Goal: Information Seeking & Learning: Learn about a topic

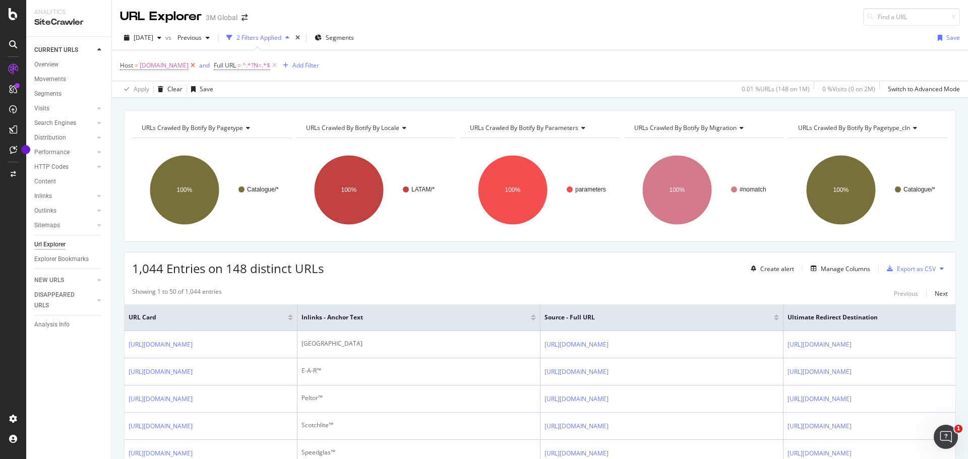
click at [190, 64] on icon at bounding box center [193, 65] width 9 height 10
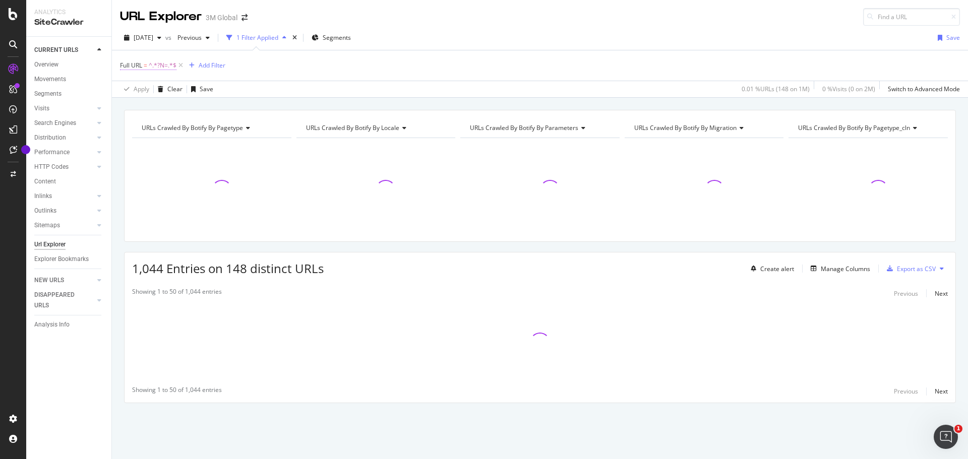
click at [159, 64] on span "^.*?N=.*$" at bounding box center [163, 65] width 28 height 14
click at [160, 89] on icon at bounding box center [157, 89] width 7 height 6
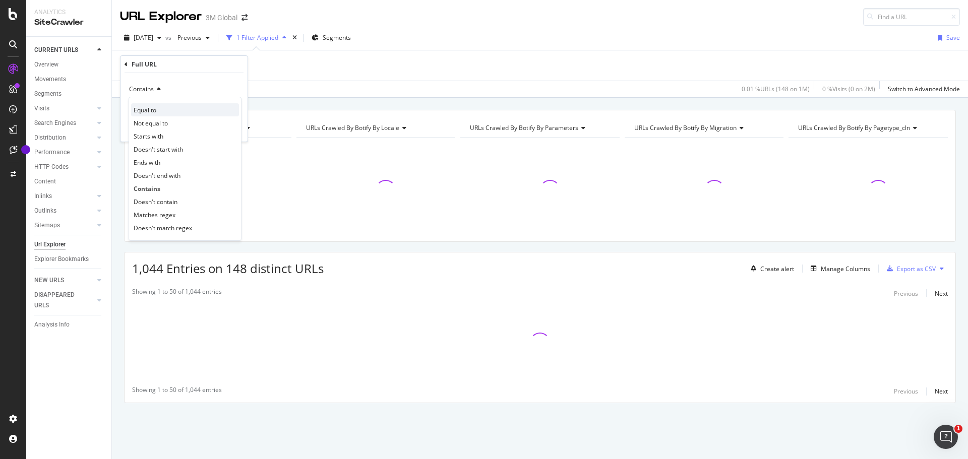
click at [158, 109] on div "Equal to" at bounding box center [185, 109] width 108 height 13
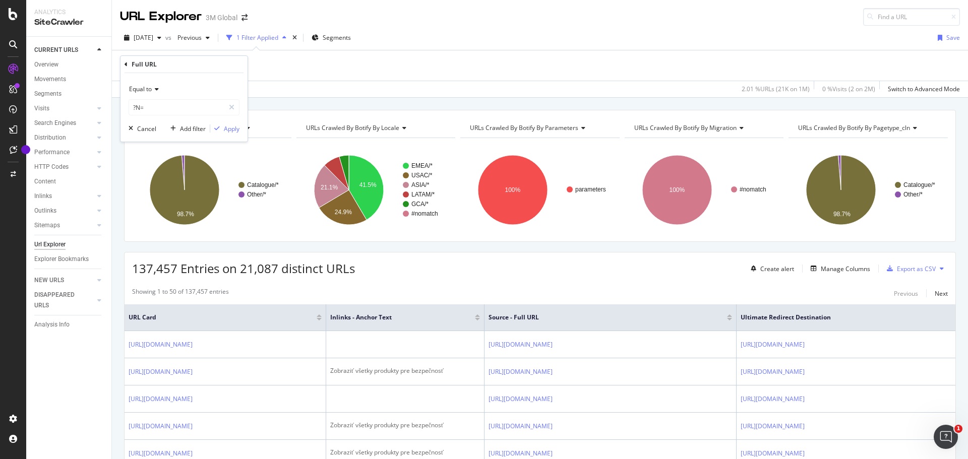
click at [472, 22] on div "URL Explorer 3M Global" at bounding box center [540, 13] width 856 height 26
click at [180, 65] on icon at bounding box center [180, 65] width 9 height 10
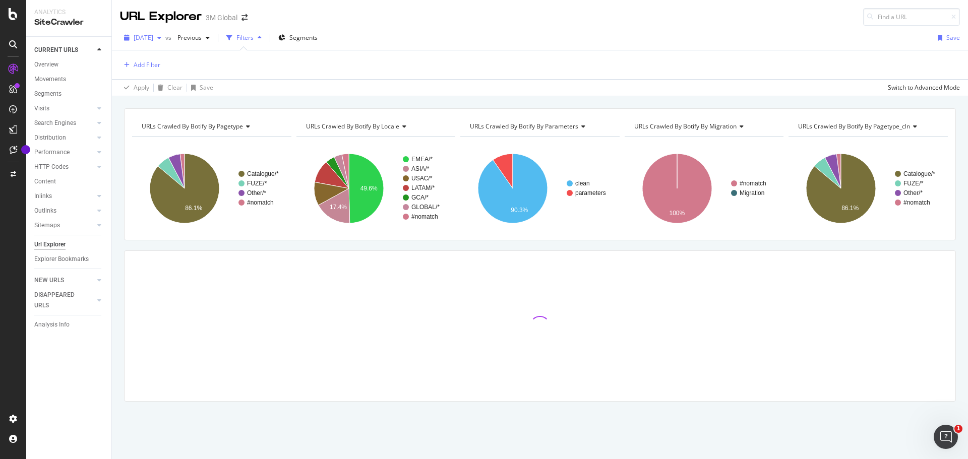
click at [161, 36] on icon "button" at bounding box center [159, 38] width 4 height 6
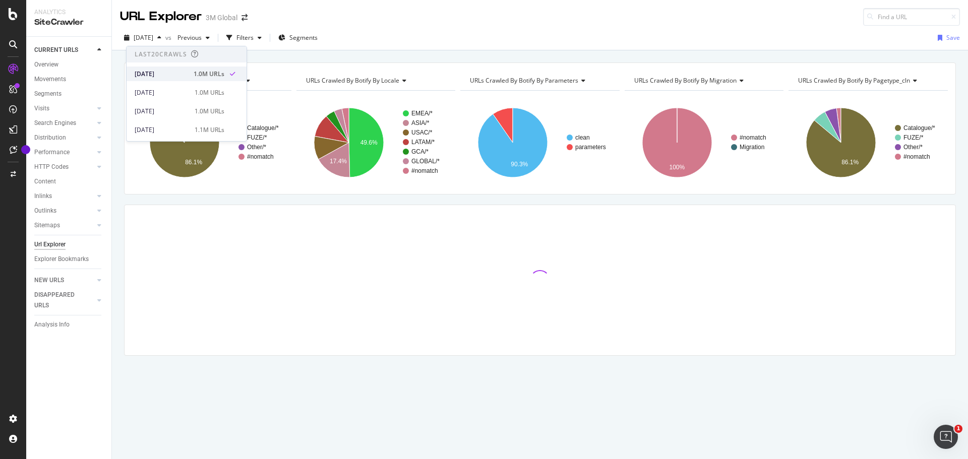
click at [162, 71] on div "[DATE]" at bounding box center [161, 74] width 53 height 9
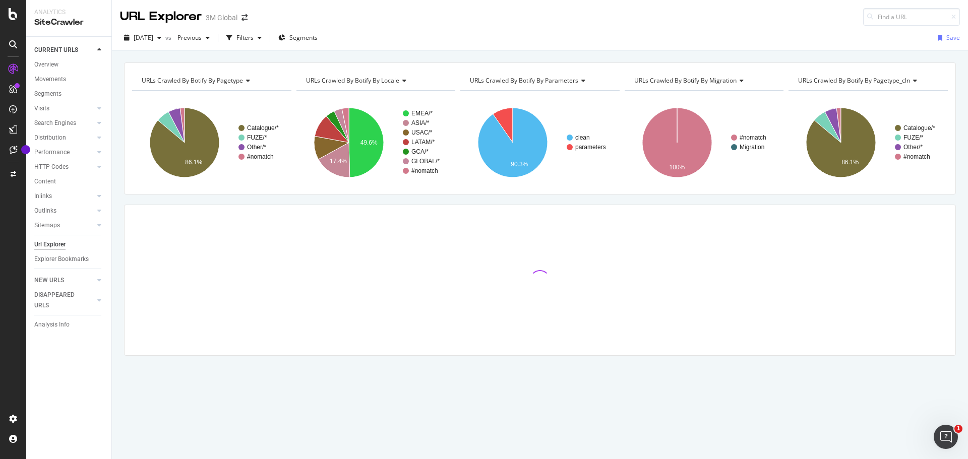
click at [417, 24] on div "URL Explorer 3M Global" at bounding box center [540, 13] width 856 height 26
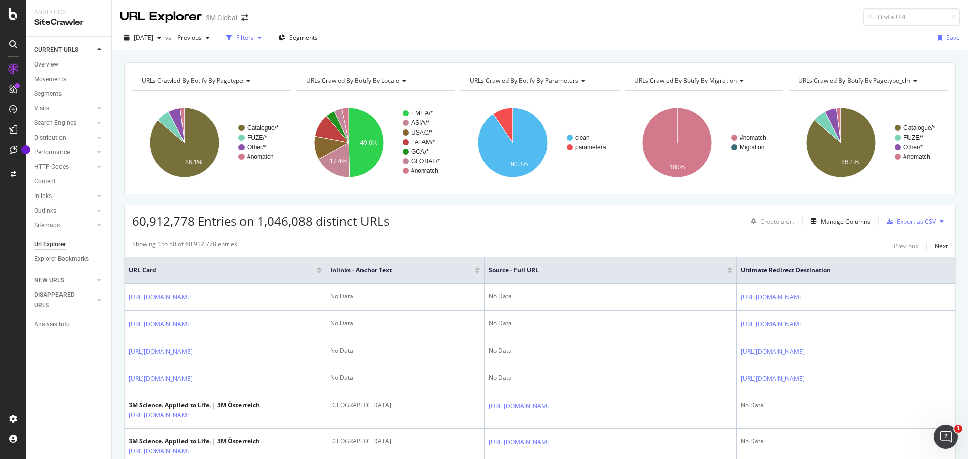
click at [254, 38] on div "Filters" at bounding box center [244, 37] width 17 height 9
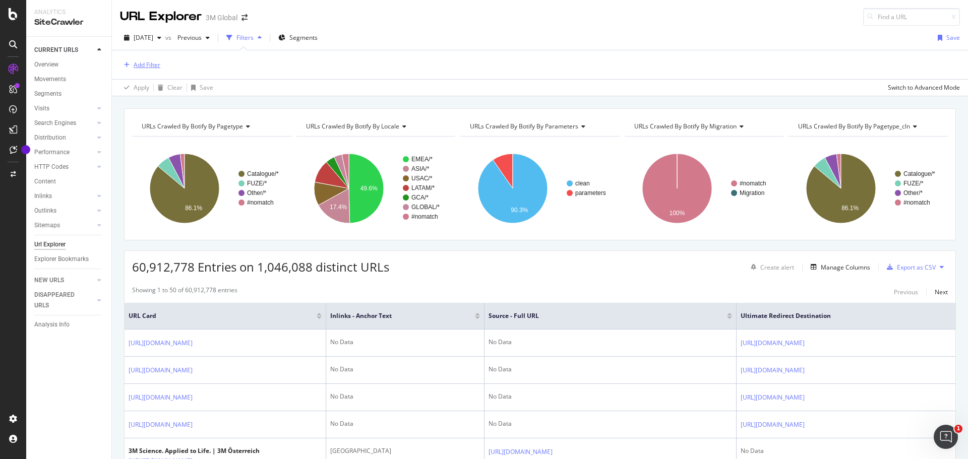
click at [153, 68] on div "Add Filter" at bounding box center [147, 64] width 27 height 9
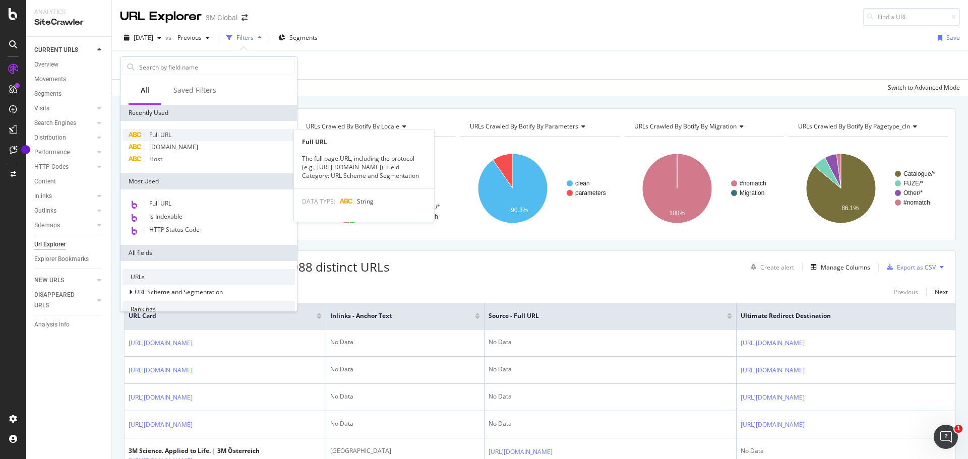
click at [207, 132] on div "Full URL" at bounding box center [208, 135] width 172 height 12
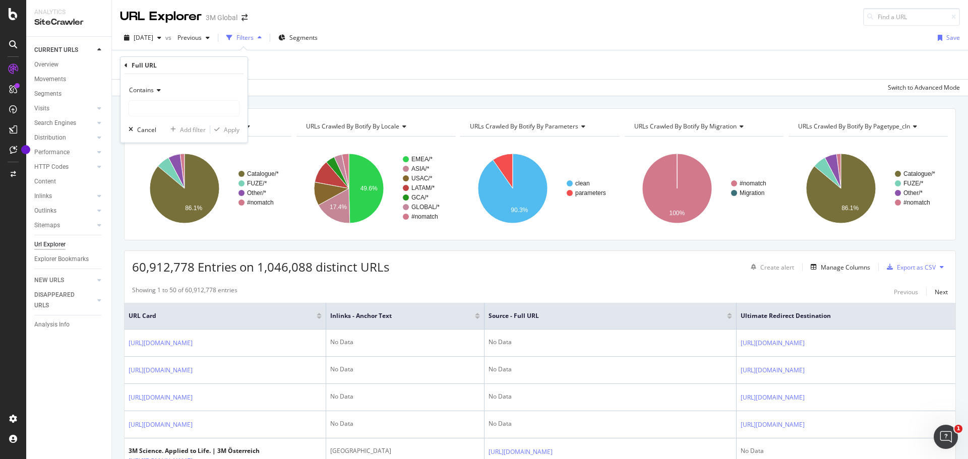
click at [159, 89] on icon at bounding box center [157, 90] width 7 height 6
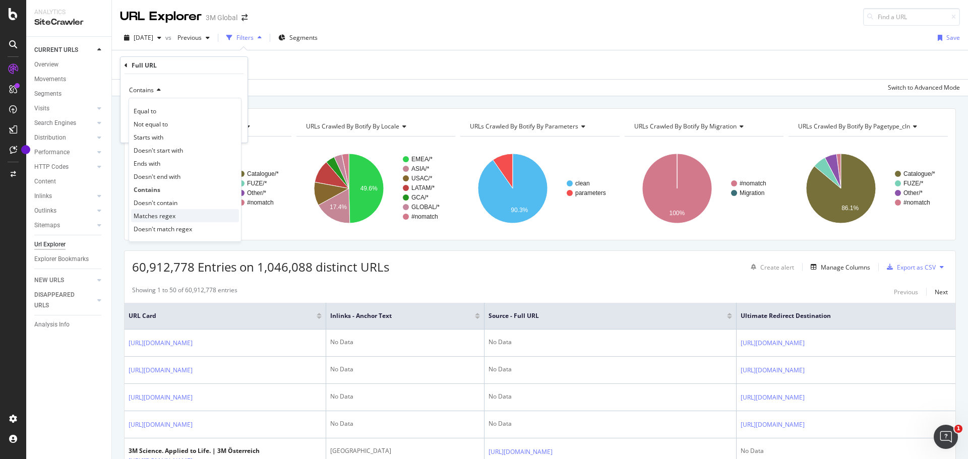
click at [176, 214] on div "Matches regex" at bounding box center [185, 215] width 108 height 13
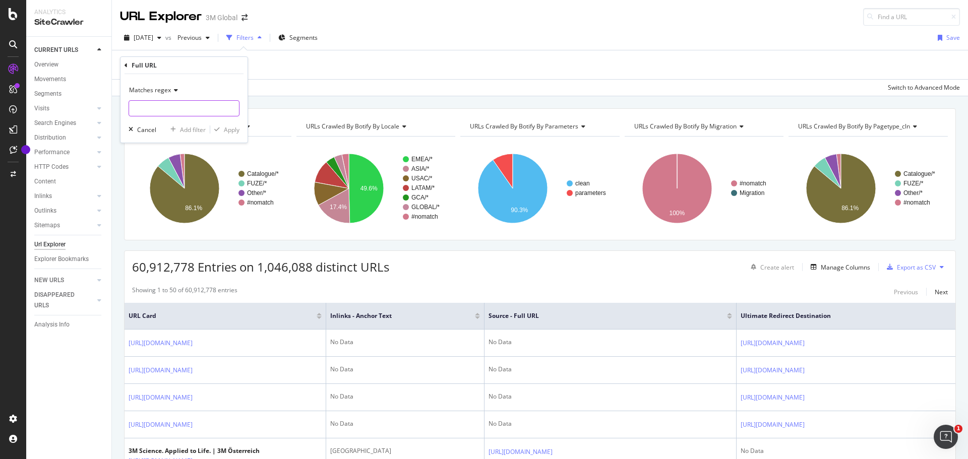
click at [143, 103] on input "text" at bounding box center [184, 108] width 110 height 16
paste input "www.3mcanada.ca/3M/en_CA/worker-health-safety-ca/protective-eyewear/safety-glas…"
click at [213, 108] on input "www.3mcanada.ca/3M/en_CA/worker-health-safety-ca/protective-eyewear/safety-glas…" at bounding box center [176, 108] width 95 height 16
paste input "www.3mcanada.ca/3M/fr_CA/worker-health-safety-ca/protective-eyewear/safety-glas…"
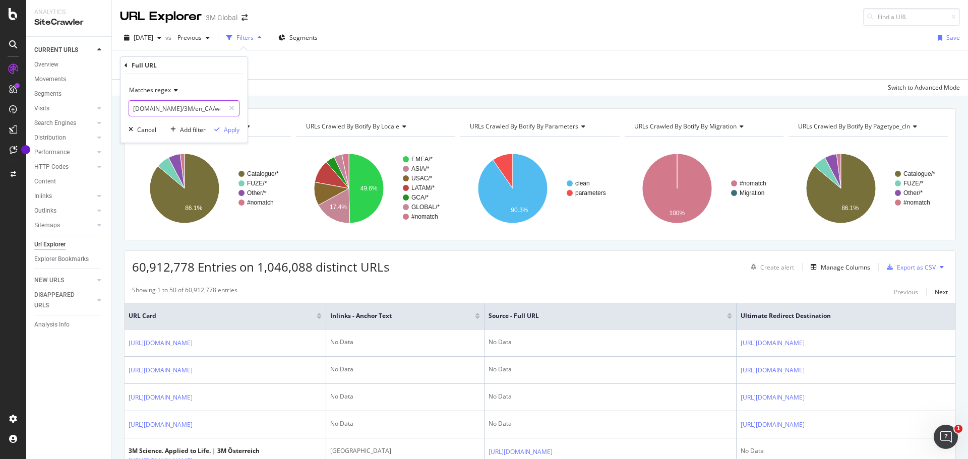
scroll to position [0, 421]
paste input "www.3mcanada.ca/3M/en_CA/worker-health-safety-ca/protective-eyewear/safety-gogg…"
paste input "www.3mcanada.ca/3M/fr_CA/worker-health-safety-ca/protective-eyewear/safety-gogg…"
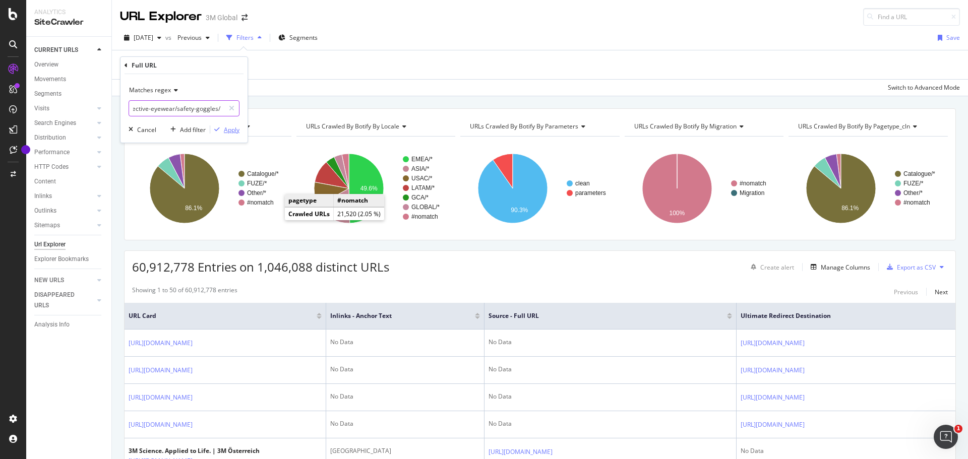
type input "www.3mcanada.ca/3M/en_CA/worker-health-safety-ca/protective-eyewear/safety-glas…"
click at [233, 130] on div "Apply" at bounding box center [232, 130] width 16 height 9
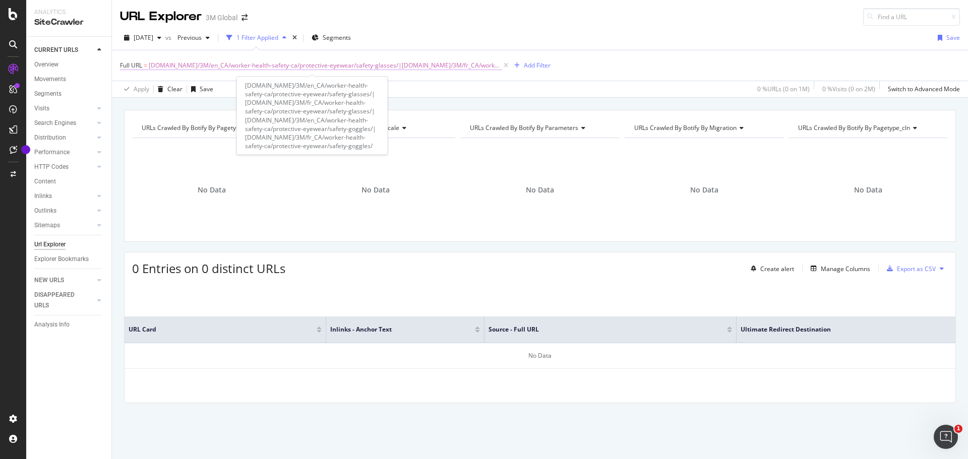
click at [413, 64] on span "www.3mcanada.ca/3M/en_CA/worker-health-safety-ca/protective-eyewear/safety-glas…" at bounding box center [325, 65] width 353 height 14
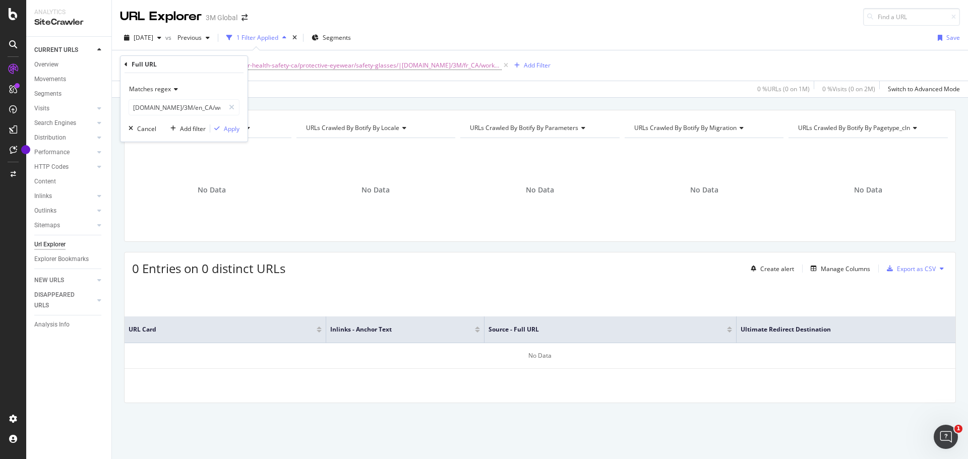
click at [174, 89] on icon at bounding box center [174, 89] width 7 height 6
click at [158, 109] on div "Equal to" at bounding box center [185, 109] width 108 height 13
click at [161, 104] on input "www.3mcanada.ca/3M/en_CA/worker-health-safety-ca/protective-eyewear/safety-glas…" at bounding box center [176, 107] width 95 height 16
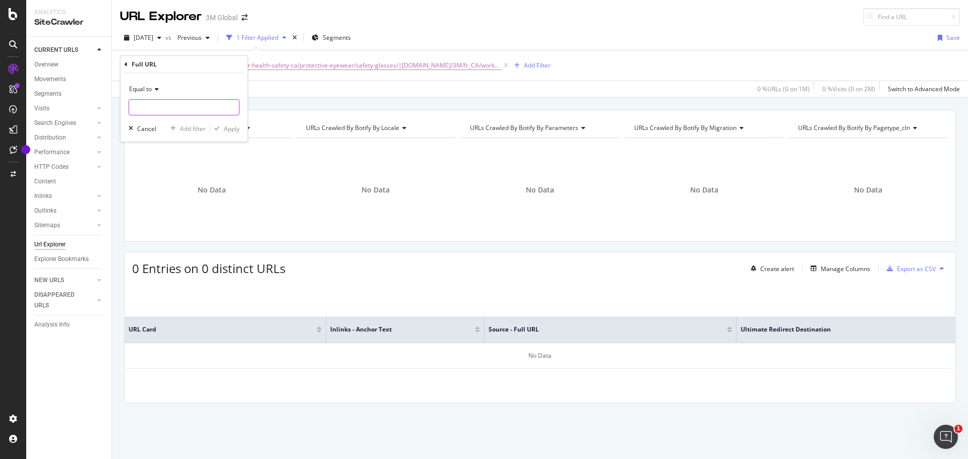
paste input "www.3mcanada.ca/3M/en_CA/worker-health-safety-ca/protective-eyewear/safety-glas…"
type input "www.3mcanada.ca/3M/en_CA/worker-health-safety-ca/protective-eyewear/safety-glas…"
click at [228, 129] on div "Apply" at bounding box center [232, 128] width 16 height 9
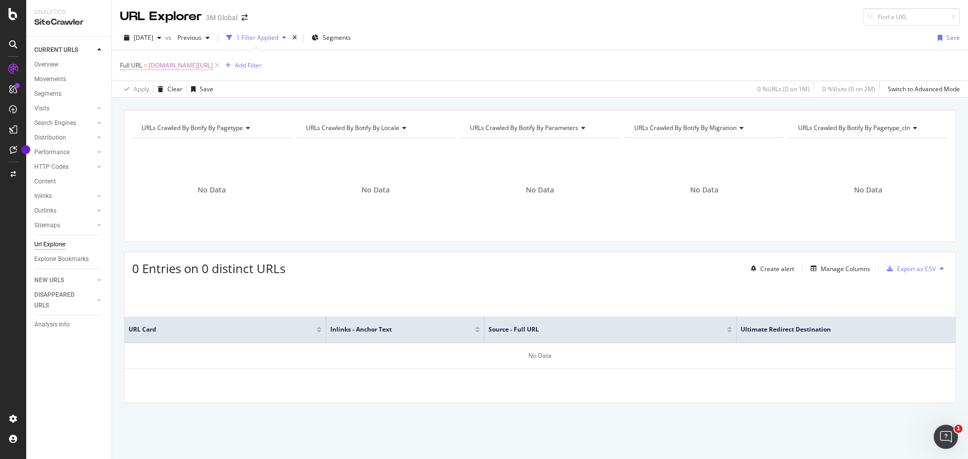
click at [213, 63] on span "www.3mcanada.ca/3M/en_CA/worker-health-safety-ca/protective-eyewear/safety-glas…" at bounding box center [181, 65] width 64 height 14
click at [195, 109] on input "www.3mcanada.ca/3M/en_CA/worker-health-safety-ca/protective-eyewear/safety-glas…" at bounding box center [176, 107] width 95 height 16
paste input "www.3mcanada.ca/3M/fr_CA/worker-health-safety-ca/protective-eyewear/safety-glas…"
type input "www.3mcanada.ca/3M/fr_CA/worker-health-safety-ca/protective-eyewear/safety-glas…"
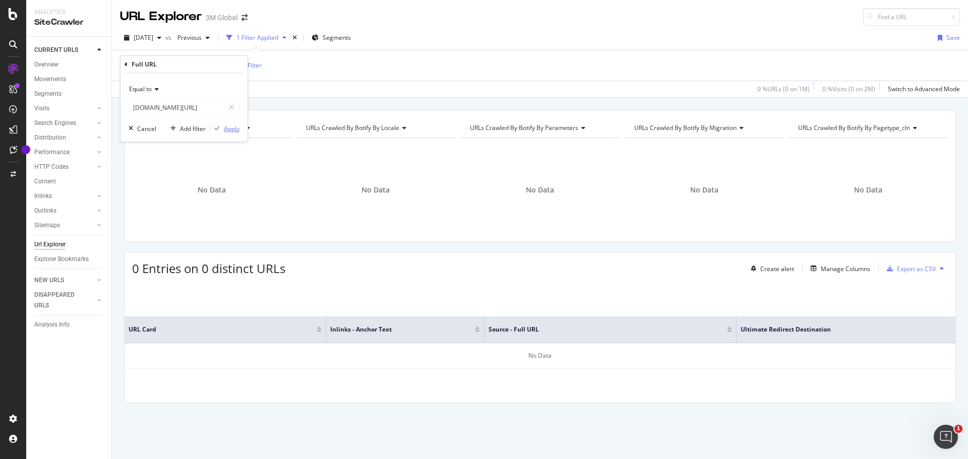
scroll to position [0, 0]
click at [227, 128] on div "Apply" at bounding box center [232, 128] width 16 height 9
click at [213, 65] on span "www.3mcanada.ca/3M/fr_CA/worker-health-safety-ca/protective-eyewear/safety-glas…" at bounding box center [181, 65] width 64 height 14
click at [199, 105] on input "www.3mcanada.ca/3M/fr_CA/worker-health-safety-ca/protective-eyewear/safety-glas…" at bounding box center [176, 107] width 95 height 16
paste input "www.3mcanada.ca/3M/en_CA/worker-health-safety-ca/protective-eyewear/safety-gogg…"
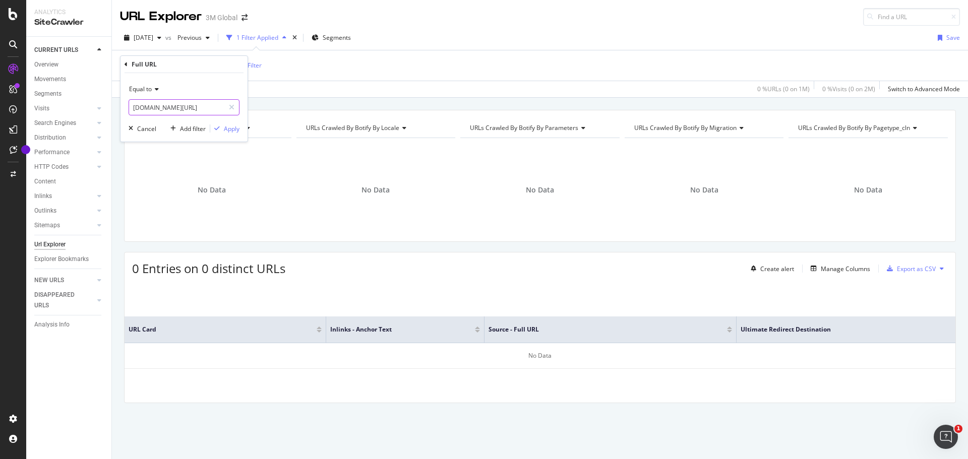
scroll to position [0, 166]
type input "www.3mcanada.ca/3M/en_CA/worker-health-safety-ca/protective-eyewear/safety-gogg…"
click at [229, 129] on div "Apply" at bounding box center [232, 128] width 16 height 9
click at [213, 63] on span "www.3mcanada.ca/3M/en_CA/worker-health-safety-ca/protective-eyewear/safety-gogg…" at bounding box center [181, 65] width 64 height 14
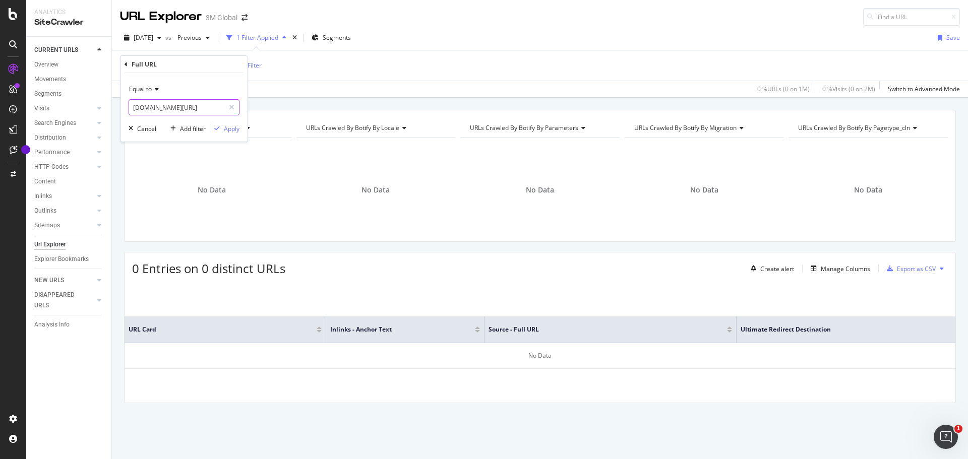
click at [195, 104] on input "www.3mcanada.ca/3M/en_CA/worker-health-safety-ca/protective-eyewear/safety-gogg…" at bounding box center [176, 107] width 95 height 16
paste input "www.3mcanada.ca/3M/fr_CA/worker-health-safety-ca/protective-eyewear/safety-gogg…"
type input "www.3mcanada.ca/3M/fr_CA/worker-health-safety-ca/protective-eyewear/safety-gogg…"
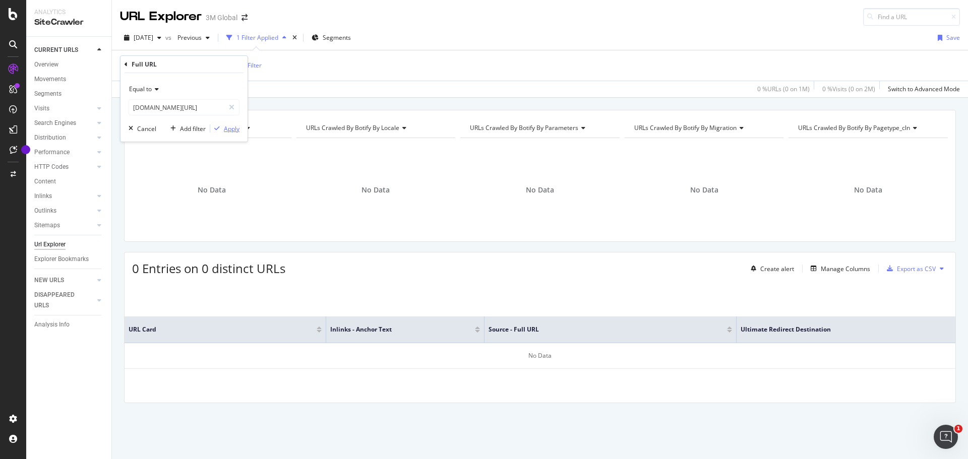
click at [229, 130] on div "Apply" at bounding box center [232, 128] width 16 height 9
click at [213, 61] on span "www.3mcanada.ca/3M/fr_CA/worker-health-safety-ca/protective-eyewear/safety-gogg…" at bounding box center [181, 65] width 64 height 14
click at [154, 106] on input "www.3mcanada.ca/3M/fr_CA/worker-health-safety-ca/protective-eyewear/safety-gogg…" at bounding box center [176, 107] width 95 height 16
click at [153, 105] on input "www.3mcanada.ca/3M/fr_CA/worker-health-safety-ca/protective-eyewear/safety-gogg…" at bounding box center [176, 107] width 95 height 16
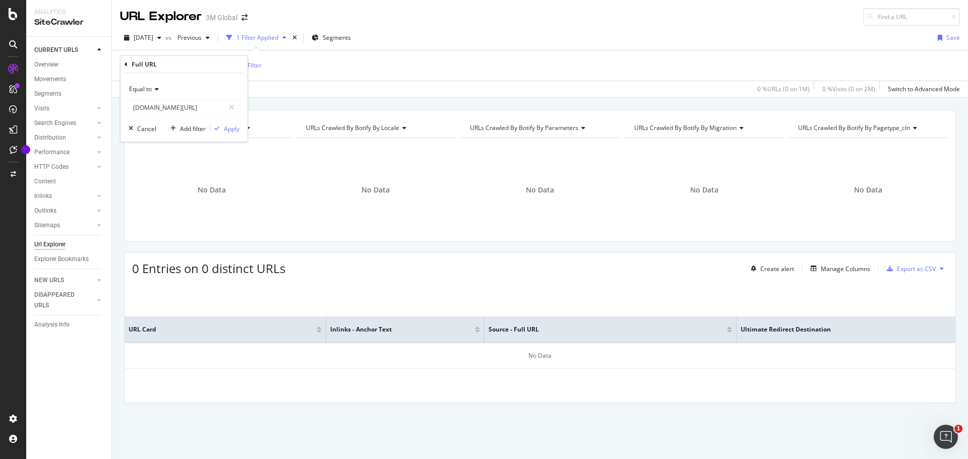
click at [153, 91] on icon at bounding box center [155, 89] width 7 height 6
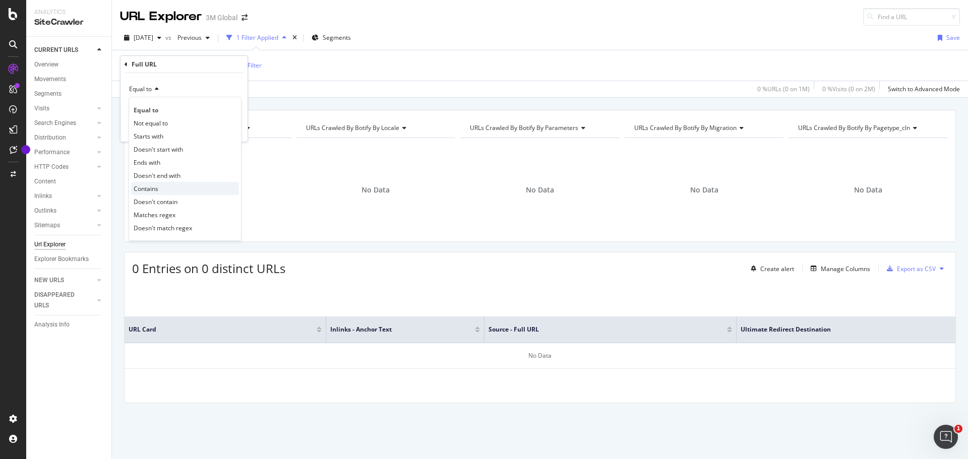
click at [162, 184] on div "Contains" at bounding box center [185, 188] width 108 height 13
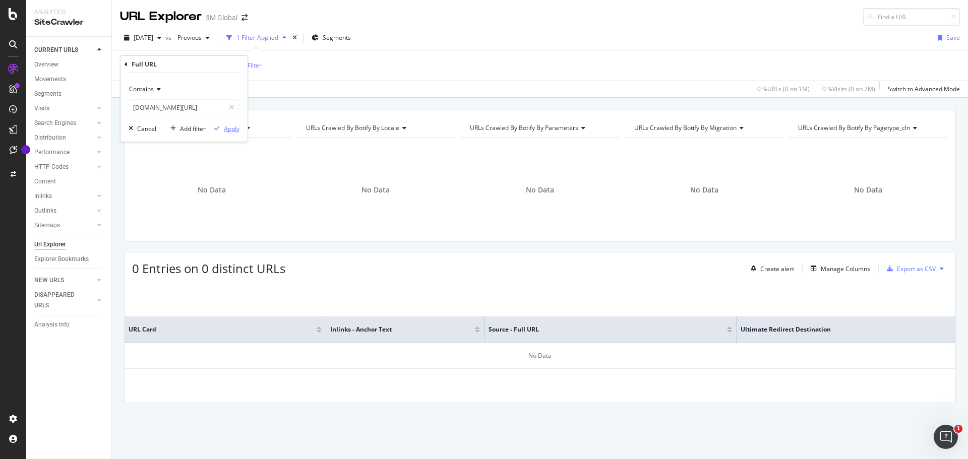
click at [228, 127] on div "Apply" at bounding box center [232, 128] width 16 height 9
click at [586, 31] on div "2025 Aug. 31st vs Previous 1 Filter Applied Segments Save" at bounding box center [540, 40] width 856 height 20
click at [221, 66] on span "^.*www.3mcanada.ca/3M/fr_CA/worker-health-safety-ca/protective-eyewear/safety-g…" at bounding box center [185, 65] width 73 height 14
click at [201, 103] on input "www.3mcanada.ca/3M/fr_CA/worker-health-safety-ca/protective-eyewear/safety-gogg…" at bounding box center [176, 107] width 95 height 16
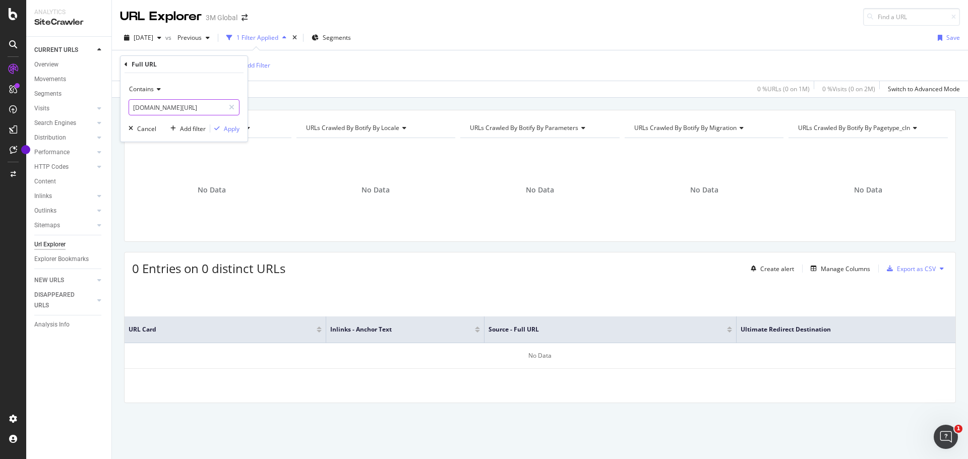
click at [201, 103] on input "www.3mcanada.ca/3M/fr_CA/worker-health-safety-ca/protective-eyewear/safety-gogg…" at bounding box center [176, 107] width 95 height 16
paste input "www.3mcanada.ca/3M/en_CA/worker-health-safety-ca/protective-eyewear/safety-glas…"
type input "www.3mcanada.ca/3M/en_CA/worker-health-safety-ca/protective-eyewear/safety-glas…"
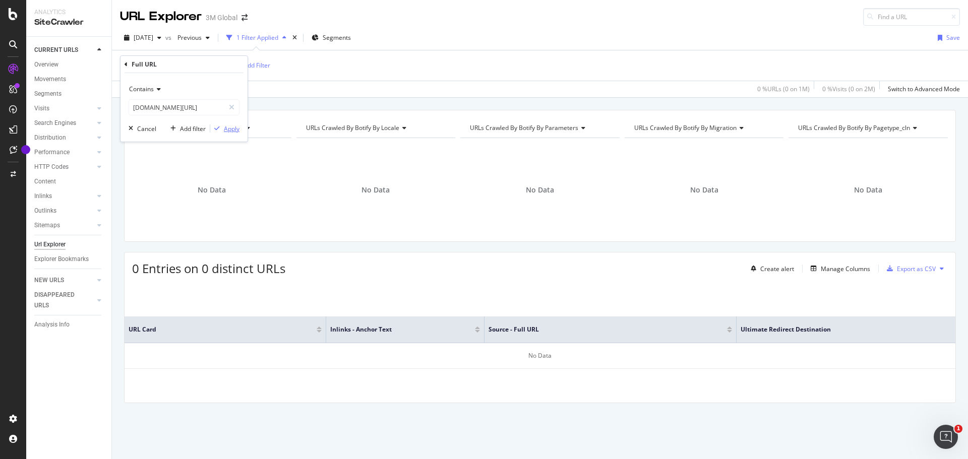
click at [227, 130] on div "Apply" at bounding box center [232, 128] width 16 height 9
